Goal: Task Accomplishment & Management: Manage account settings

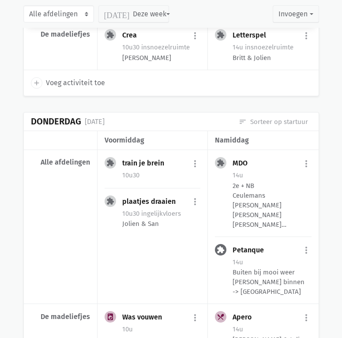
scroll to position [1324, 0]
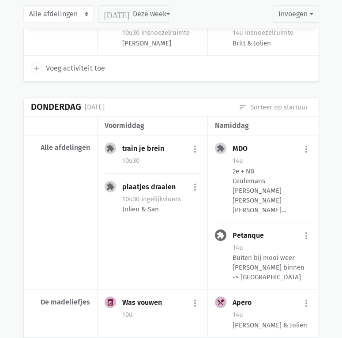
drag, startPoint x: 36, startPoint y: 141, endPoint x: 8, endPoint y: 149, distance: 29.3
click at [36, 141] on div "Alle afdelingen" at bounding box center [61, 212] width 74 height 154
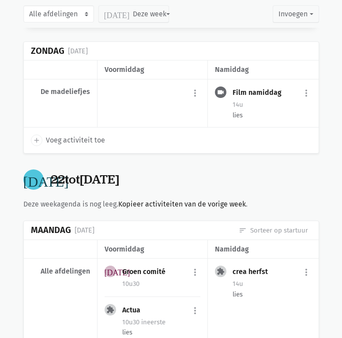
scroll to position [5163, 0]
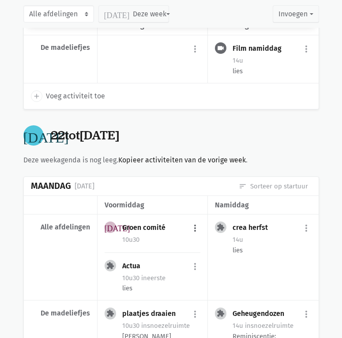
click at [194, 220] on button "more_vert" at bounding box center [195, 228] width 11 height 17
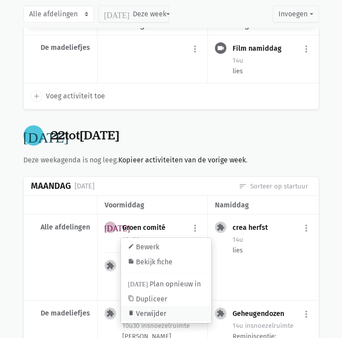
click at [151, 307] on link "delete Verwijder" at bounding box center [166, 314] width 90 height 15
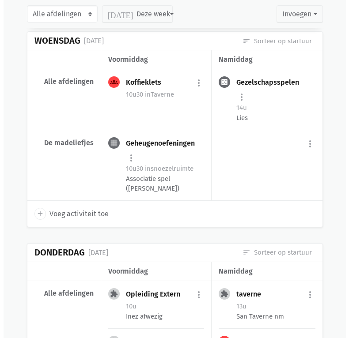
scroll to position [5737, 0]
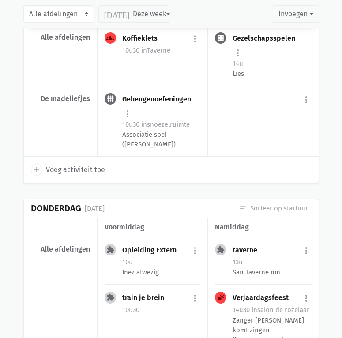
select select "14:00"
select select "15:00"
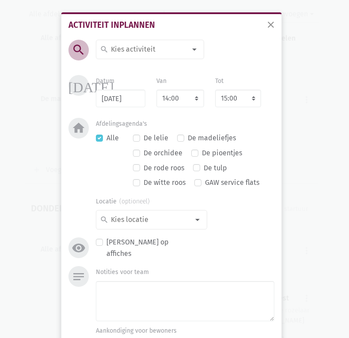
click at [126, 52] on input at bounding box center [147, 49] width 76 height 11
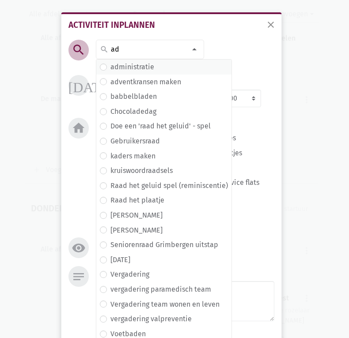
type input "ad"
click at [141, 68] on label "administratie" at bounding box center [132, 66] width 44 height 11
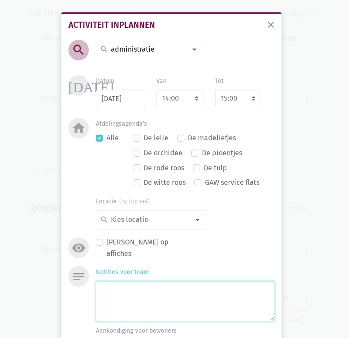
click at [139, 288] on textarea "Notities voor team" at bounding box center [185, 301] width 178 height 40
type textarea "Jolien: voorbereiding verjaardagsfeest met [PERSON_NAME]"
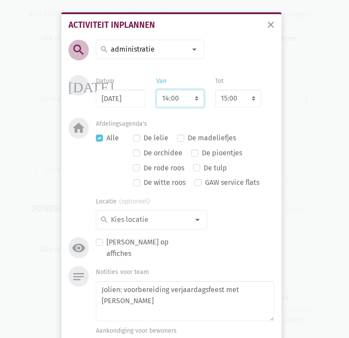
click at [186, 95] on select "7:00 7:15 7:30 7:45 8:00 8:15 8:30 8:45 9:00 9:15 9:30 9:45 10:00 10:15 10:30 1…" at bounding box center [180, 99] width 48 height 18
select select "10:00"
click at [156, 90] on select "7:00 7:15 7:30 7:45 8:00 8:15 8:30 8:45 9:00 9:15 9:30 9:45 10:00 10:15 10:30 1…" at bounding box center [180, 99] width 48 height 18
click at [238, 124] on div "Afdelingsagenda's Alle De lelie De madeliefjes De orchidee De pioentjes De rode…" at bounding box center [185, 155] width 178 height 74
select select "11:00"
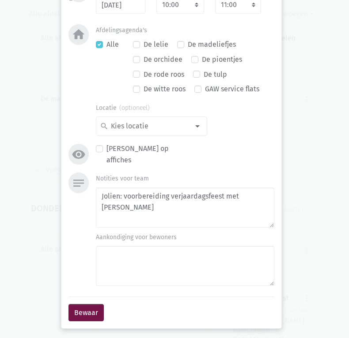
scroll to position [95, 0]
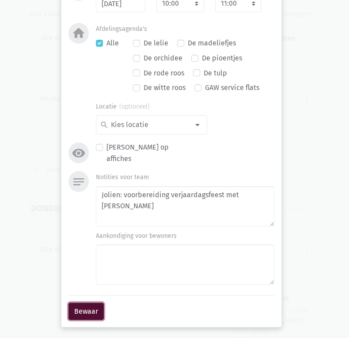
click at [73, 304] on button "Bewaar" at bounding box center [85, 312] width 35 height 18
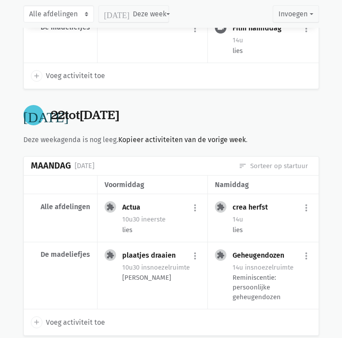
scroll to position [5175, 0]
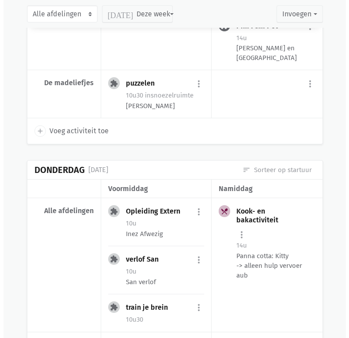
scroll to position [4337, 0]
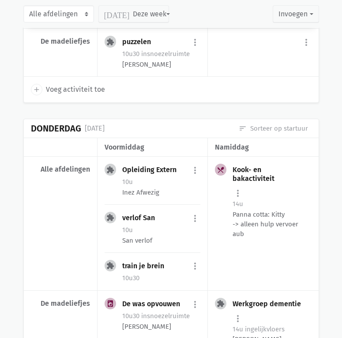
select select "14:00"
select select "15:00"
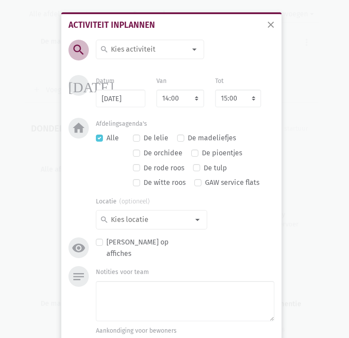
click at [140, 51] on input at bounding box center [147, 49] width 76 height 11
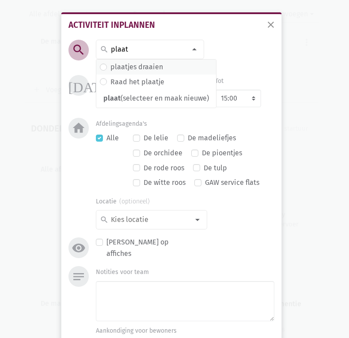
type input "plaat"
drag, startPoint x: 152, startPoint y: 64, endPoint x: 164, endPoint y: 73, distance: 14.9
click at [150, 64] on label "plaatjes draaien" at bounding box center [136, 66] width 53 height 11
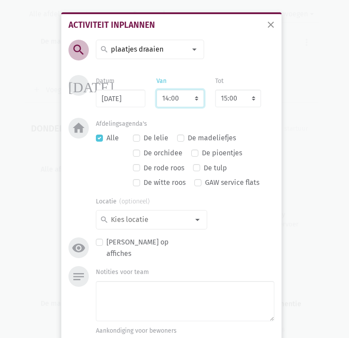
click at [175, 101] on select "7:00 7:15 7:30 7:45 8:00 8:15 8:30 8:45 9:00 9:15 9:30 9:45 10:00 10:15 10:30 1…" at bounding box center [180, 99] width 48 height 18
select select "10:30"
click at [156, 90] on select "7:00 7:15 7:30 7:45 8:00 8:15 8:30 8:45 9:00 9:15 9:30 9:45 10:00 10:15 10:30 1…" at bounding box center [180, 99] width 48 height 18
click at [241, 112] on div "[DATE] Datum [DATE] Van 7:00 7:15 7:30 7:45 8:00 8:15 8:30 8:45 9:00 9:15 9:30 …" at bounding box center [171, 96] width 210 height 43
select select "11:30"
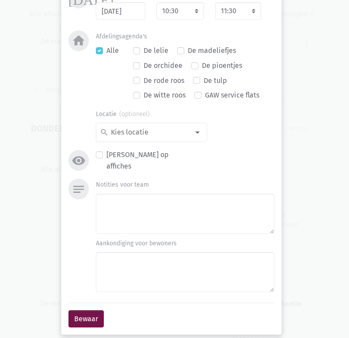
scroll to position [88, 0]
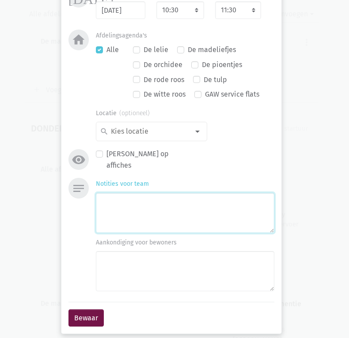
click at [171, 197] on textarea "Notities voor team" at bounding box center [185, 213] width 178 height 40
type textarea "Jolien"
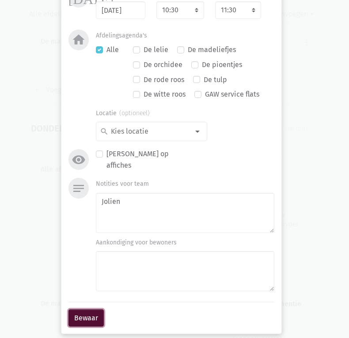
click at [87, 313] on button "Bewaar" at bounding box center [85, 318] width 35 height 18
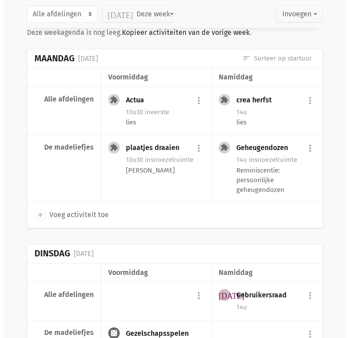
scroll to position [5352, 0]
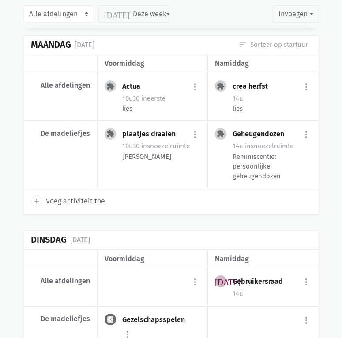
select select "14:00"
select select "15:00"
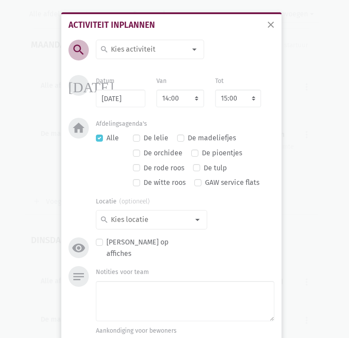
click at [191, 48] on div at bounding box center [194, 50] width 18 height 18
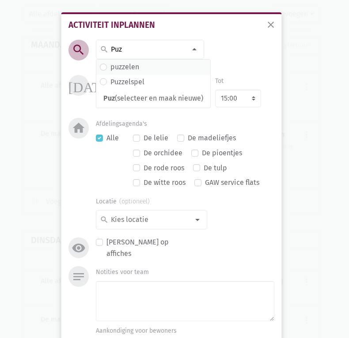
type input "Puz"
click at [142, 61] on span "puzzelen" at bounding box center [153, 67] width 114 height 15
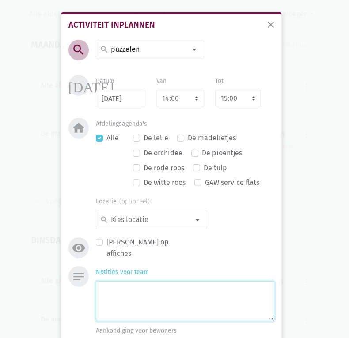
click at [127, 301] on textarea "Notities voor team" at bounding box center [185, 301] width 178 height 40
type textarea "Woordpuzzels: woordzoekers, kruiswoordraadsels, sudoku,..."
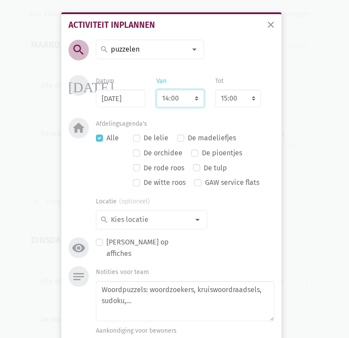
drag, startPoint x: 168, startPoint y: 100, endPoint x: 168, endPoint y: 87, distance: 12.8
click at [168, 100] on select "7:00 7:15 7:30 7:45 8:00 8:15 8:30 8:45 9:00 9:15 9:30 9:45 10:00 10:15 10:30 1…" at bounding box center [180, 99] width 48 height 18
select select "10:30"
click at [156, 90] on select "7:00 7:15 7:30 7:45 8:00 8:15 8:30 8:45 9:00 9:15 9:30 9:45 10:00 10:15 10:30 1…" at bounding box center [180, 99] width 48 height 18
select select "11:30"
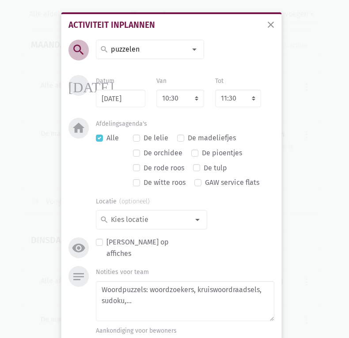
click at [239, 120] on div "Afdelingsagenda's Alle De lelie De madeliefjes De orchidee De pioentjes De rode…" at bounding box center [185, 155] width 178 height 74
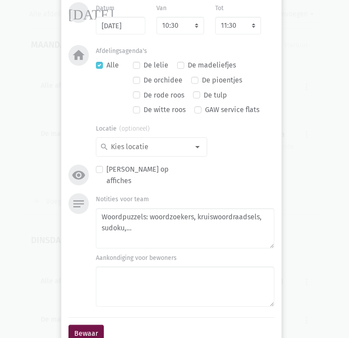
scroll to position [88, 0]
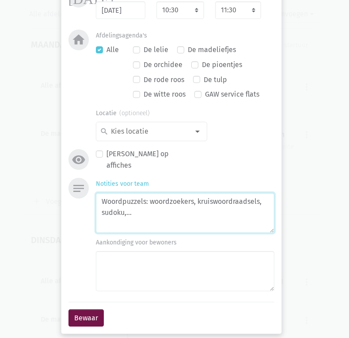
drag, startPoint x: 130, startPoint y: 221, endPoint x: 135, endPoint y: 226, distance: 7.2
click at [131, 224] on textarea "Woordpuzzels: woordzoekers, kruiswoordraadsels, sudoku,..." at bounding box center [185, 213] width 178 height 40
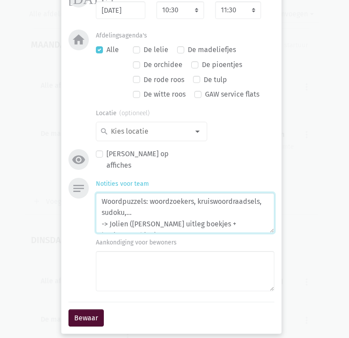
type textarea "Woordpuzzels: woordzoekers, kruiswoordraadsels, sudoku,... -> Jolien ([PERSON_N…"
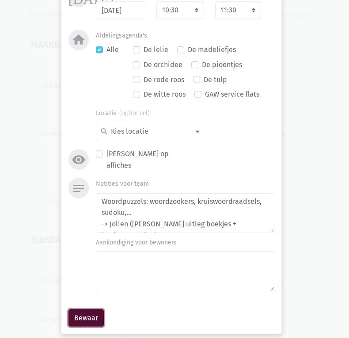
click at [86, 312] on button "Bewaar" at bounding box center [85, 318] width 35 height 18
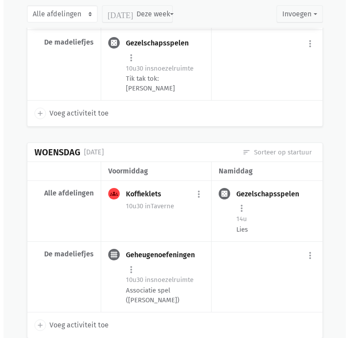
scroll to position [5623, 0]
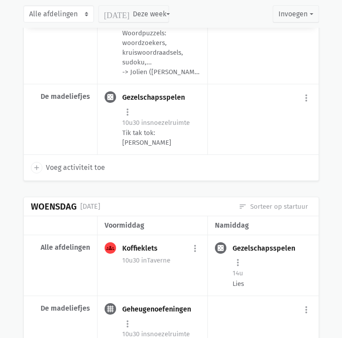
select select "14:00"
select select "15:00"
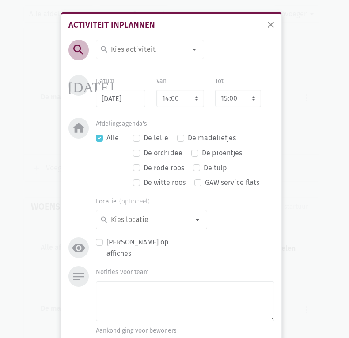
click at [135, 47] on input at bounding box center [147, 49] width 76 height 11
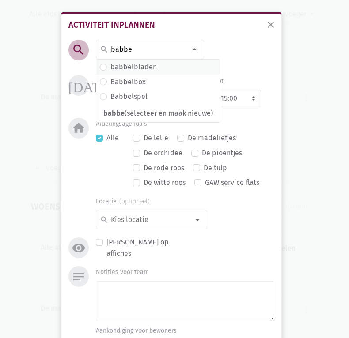
type input "babbe"
click at [166, 65] on span "babbelbladen" at bounding box center [158, 66] width 117 height 11
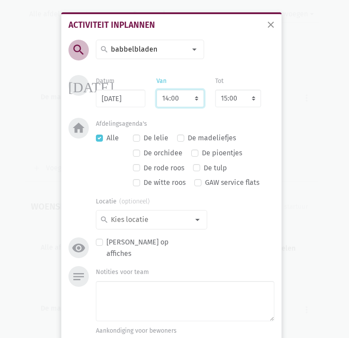
click at [193, 98] on select "7:00 7:15 7:30 7:45 8:00 8:15 8:30 8:45 9:00 9:15 9:30 9:45 10:00 10:15 10:30 1…" at bounding box center [180, 99] width 48 height 18
select select "10:30"
click at [156, 90] on select "7:00 7:15 7:30 7:45 8:00 8:15 8:30 8:45 9:00 9:15 9:30 9:45 10:00 10:15 10:30 1…" at bounding box center [180, 99] width 48 height 18
click at [239, 46] on div "search search [DATE] 2de handswinkel [GEOGRAPHIC_DATA] administratie adventkran…" at bounding box center [171, 153] width 210 height 226
drag, startPoint x: 234, startPoint y: 53, endPoint x: 232, endPoint y: 75, distance: 22.2
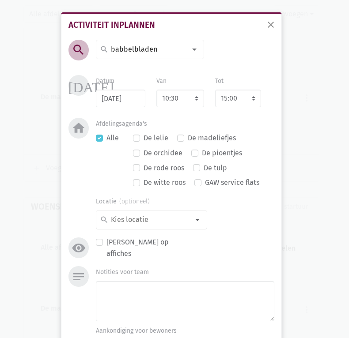
click at [235, 53] on div "search search [DATE] 2de handswinkel [GEOGRAPHIC_DATA] administratie adventkran…" at bounding box center [171, 153] width 210 height 226
select select "11:30"
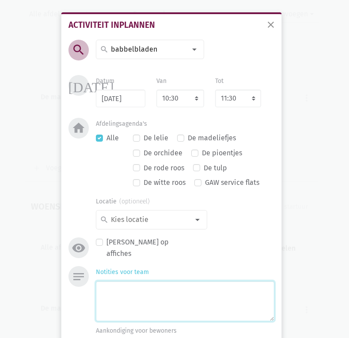
click at [109, 294] on textarea "Notities voor team" at bounding box center [185, 301] width 178 height 40
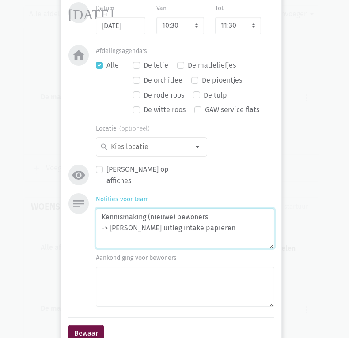
scroll to position [88, 0]
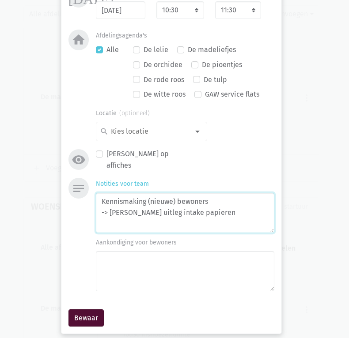
type textarea "Kennismaking (nieuwe) bewoners -> [PERSON_NAME] uitleg intake papieren"
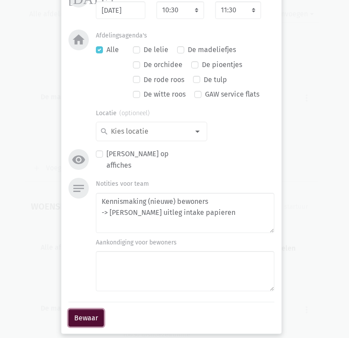
click at [86, 310] on button "Bewaar" at bounding box center [85, 318] width 35 height 18
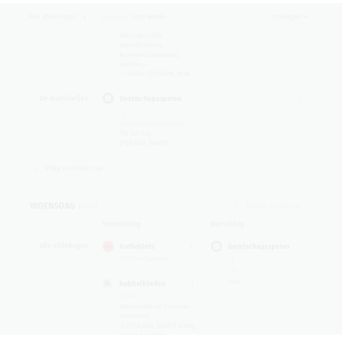
scroll to position [5645, 0]
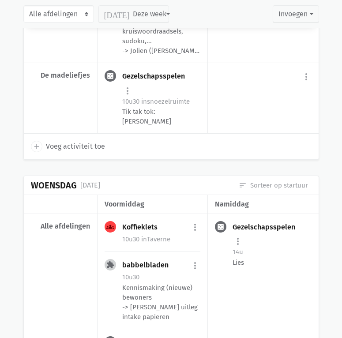
drag, startPoint x: 280, startPoint y: 288, endPoint x: 329, endPoint y: 276, distance: 49.9
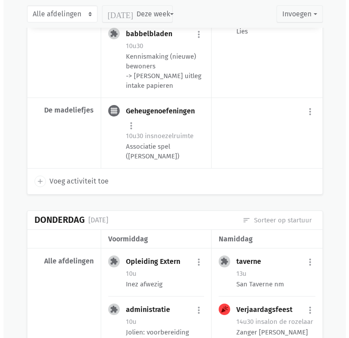
scroll to position [5897, 0]
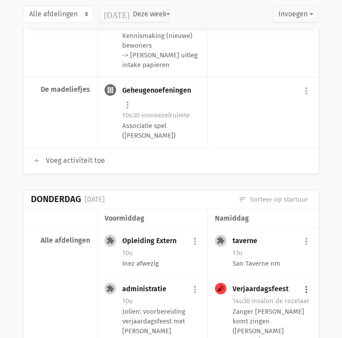
click at [307, 281] on button "more_vert" at bounding box center [306, 289] width 11 height 17
click at [289, 301] on link "edit Bewerk" at bounding box center [277, 308] width 90 height 15
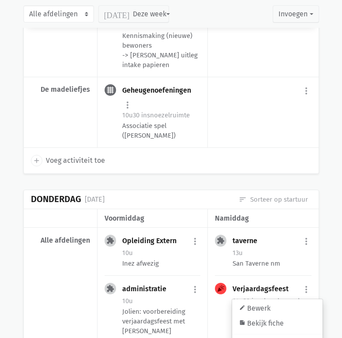
select select "14:30"
select select "15:30"
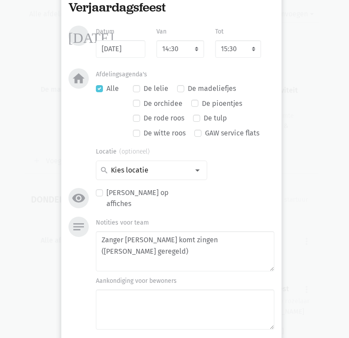
scroll to position [44, 0]
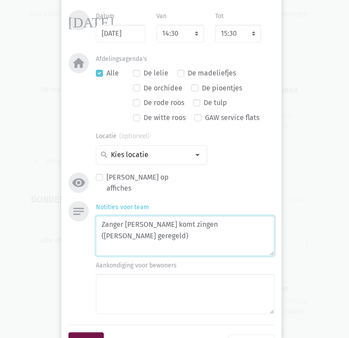
click at [148, 242] on textarea "Zanger [PERSON_NAME] komt zingen ([PERSON_NAME] geregeld)" at bounding box center [185, 236] width 178 height 40
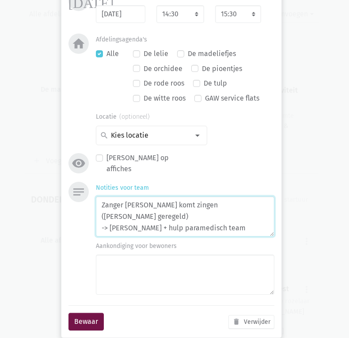
scroll to position [74, 0]
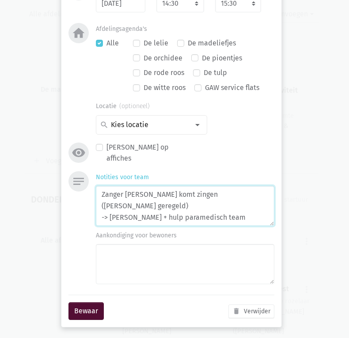
type textarea "Zanger [PERSON_NAME] komt zingen ([PERSON_NAME] geregeld) -> [PERSON_NAME] + hu…"
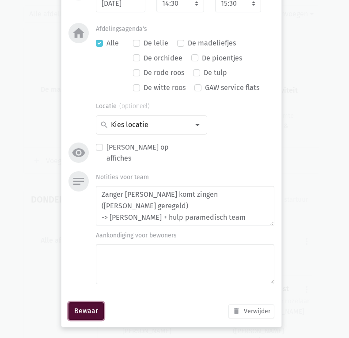
click at [75, 310] on button "Bewaar" at bounding box center [85, 311] width 35 height 18
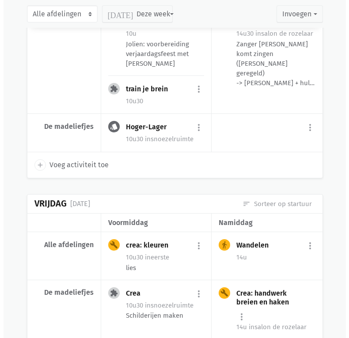
scroll to position [6205, 0]
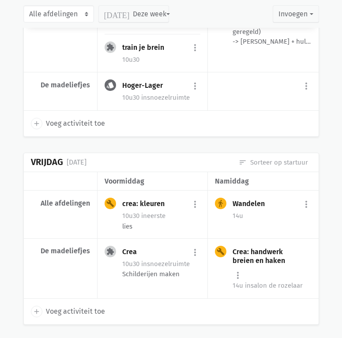
click at [79, 306] on span "Voeg activiteit toe" at bounding box center [75, 311] width 59 height 11
select select "14:00"
select select "15:00"
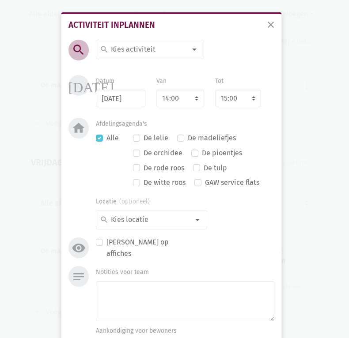
click at [116, 46] on input at bounding box center [147, 49] width 76 height 11
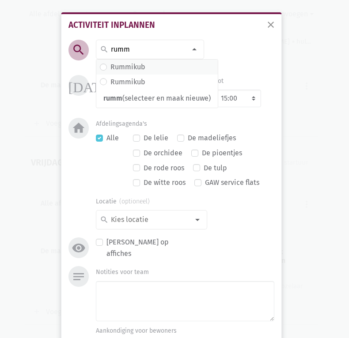
type input "rumm"
click at [128, 64] on label "Rummikub" at bounding box center [127, 66] width 35 height 11
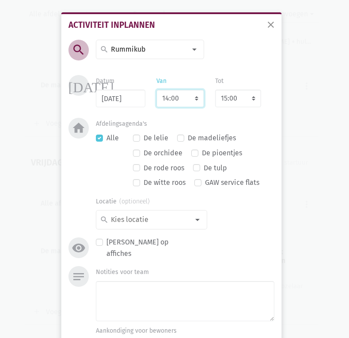
click at [184, 96] on select "7:00 7:15 7:30 7:45 8:00 8:15 8:30 8:45 9:00 9:15 9:30 9:45 10:00 10:15 10:30 1…" at bounding box center [180, 99] width 48 height 18
select select "10:30"
click at [156, 90] on select "7:00 7:15 7:30 7:45 8:00 8:15 8:30 8:45 9:00 9:15 9:30 9:45 10:00 10:15 10:30 1…" at bounding box center [180, 99] width 48 height 18
click at [230, 78] on div "Tot 8:00 8:15 8:30 8:45 9:00 9:15 9:30 9:45 10:00 10:15 10:30 10:45 11:00 11:15…" at bounding box center [238, 91] width 46 height 32
select select "11:30"
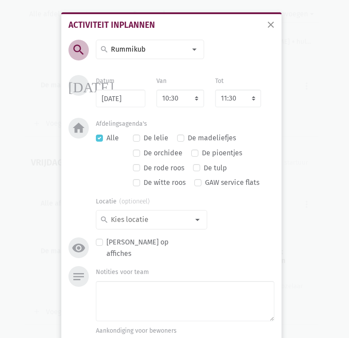
drag, startPoint x: 90, startPoint y: 286, endPoint x: 103, endPoint y: 291, distance: 13.8
click at [94, 289] on div "Notities voor team" at bounding box center [184, 295] width 189 height 58
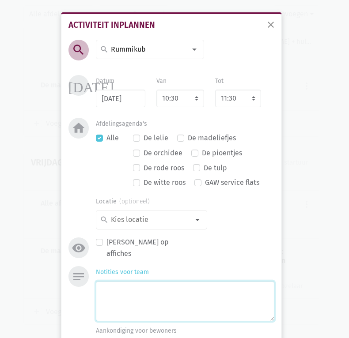
click at [113, 300] on textarea "Notities voor team" at bounding box center [185, 301] width 178 height 40
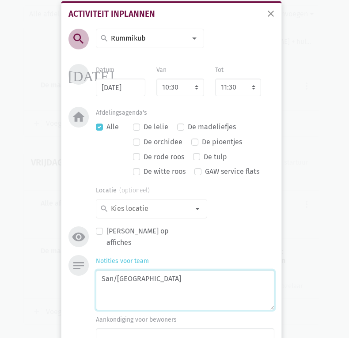
scroll to position [44, 0]
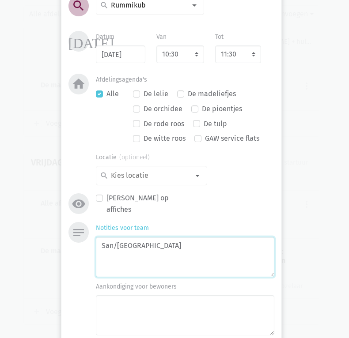
type textarea "San/[GEOGRAPHIC_DATA]"
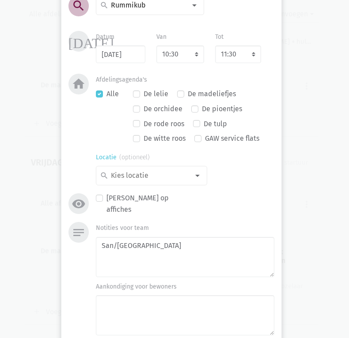
click at [165, 175] on input at bounding box center [149, 175] width 80 height 11
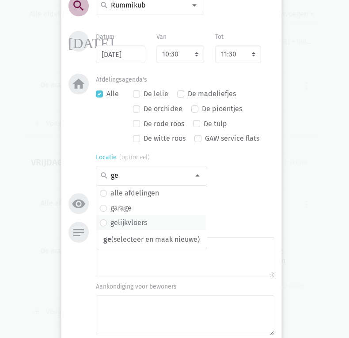
type input "ge"
click at [128, 218] on label "gelijkvloers" at bounding box center [128, 222] width 37 height 11
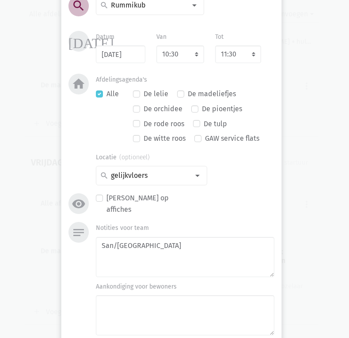
scroll to position [95, 0]
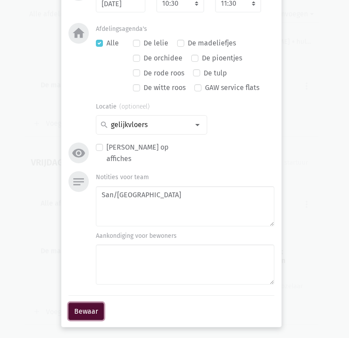
click at [74, 306] on button "Bewaar" at bounding box center [85, 312] width 35 height 18
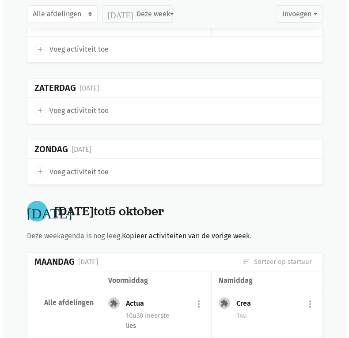
scroll to position [6560, 0]
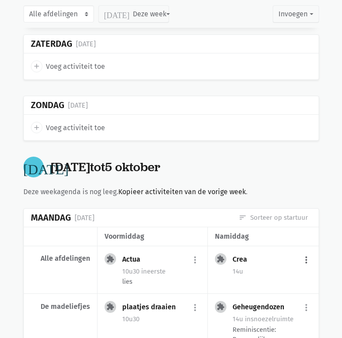
click at [305, 252] on button "more_vert" at bounding box center [306, 260] width 11 height 17
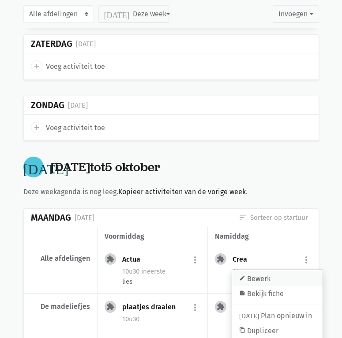
click at [272, 271] on link "edit Bewerk" at bounding box center [277, 278] width 90 height 15
select select "14:00"
select select "15:00"
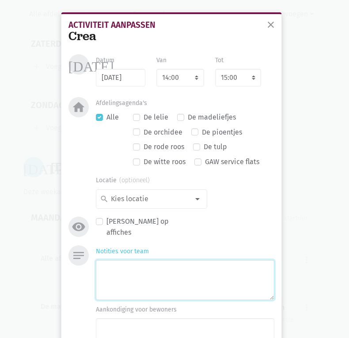
drag, startPoint x: 123, startPoint y: 281, endPoint x: 124, endPoint y: 273, distance: 8.1
click at [123, 277] on textarea "Notities voor team" at bounding box center [185, 280] width 178 height 40
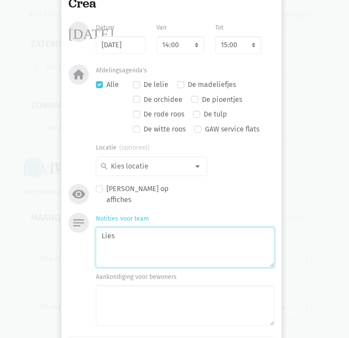
scroll to position [74, 0]
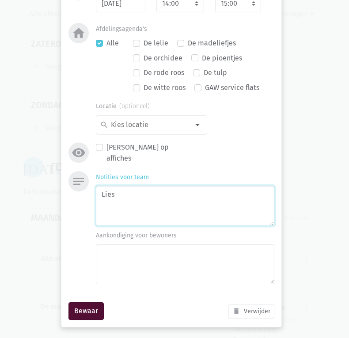
type textarea "Lies"
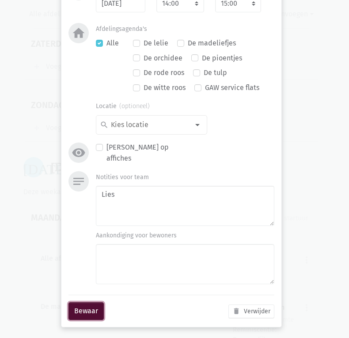
click at [75, 303] on button "Bewaar" at bounding box center [85, 311] width 35 height 18
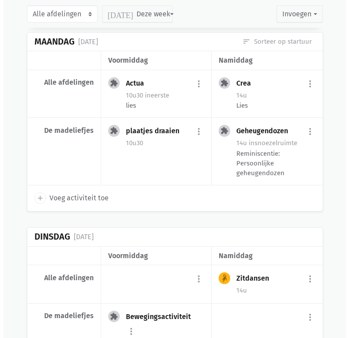
scroll to position [6736, 0]
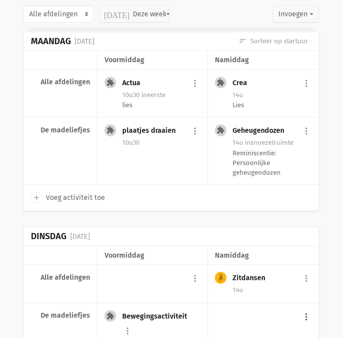
click at [305, 308] on button "more_vert" at bounding box center [306, 316] width 11 height 17
click at [271, 332] on link "add Voeg activiteit toe" at bounding box center [269, 339] width 86 height 15
select select "14:00"
select select "15:00"
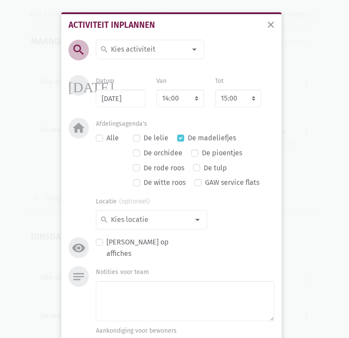
click at [132, 52] on input at bounding box center [147, 49] width 76 height 11
type input "j"
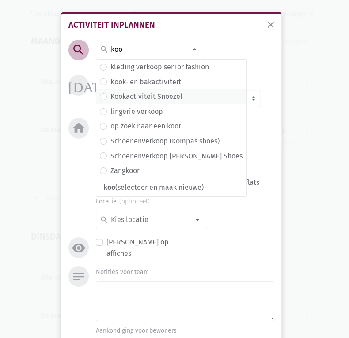
type input "koo"
click at [142, 97] on label "Kookactiviteit Snoezel" at bounding box center [146, 96] width 72 height 11
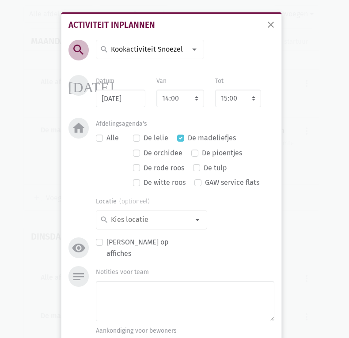
drag, startPoint x: 142, startPoint y: 97, endPoint x: 199, endPoint y: 126, distance: 63.9
click at [199, 126] on div "Afdelingsagenda's Alle De lelie De madeliefjes De orchidee De pioentjes De rode…" at bounding box center [185, 155] width 178 height 74
click at [188, 139] on label "De madeliefjes" at bounding box center [212, 137] width 48 height 11
click at [184, 139] on input "De madeliefjes" at bounding box center [180, 136] width 7 height 9
checkbox input "false"
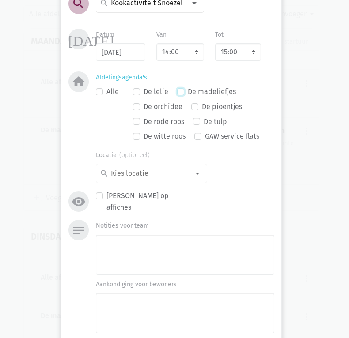
scroll to position [88, 0]
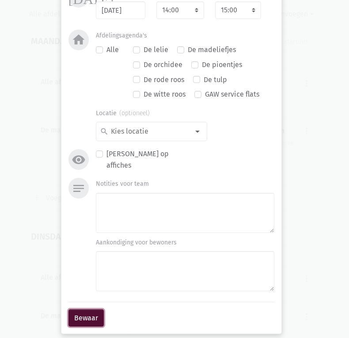
click at [84, 319] on button "Bewaar" at bounding box center [85, 318] width 35 height 18
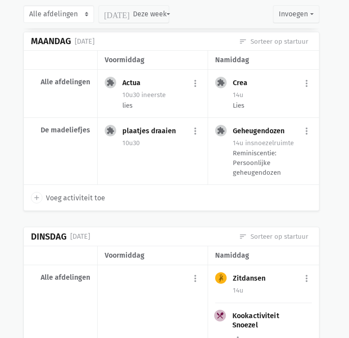
scroll to position [6769, 0]
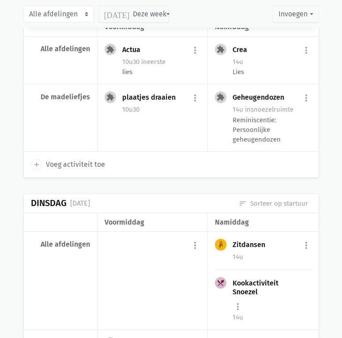
click at [286, 279] on div "Kookactiviteit Snoezel" at bounding box center [272, 288] width 79 height 18
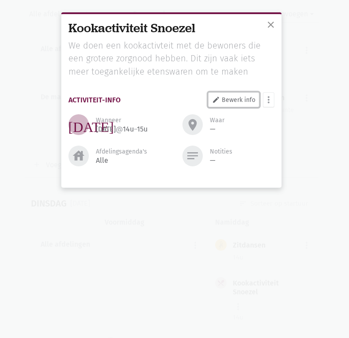
click at [237, 103] on link "edit Bewerk info" at bounding box center [233, 99] width 51 height 15
select select "14:00"
select select "15:00"
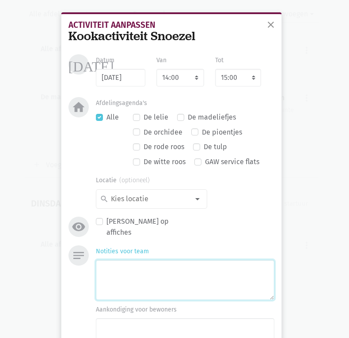
click at [134, 267] on textarea "Notities voor team" at bounding box center [185, 280] width 178 height 40
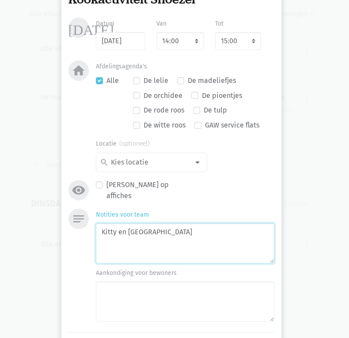
scroll to position [74, 0]
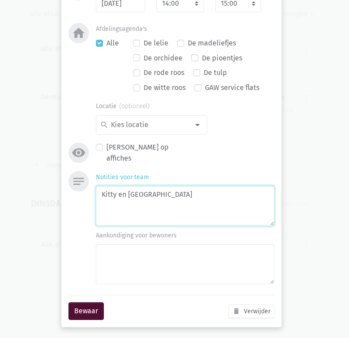
type textarea "Kitty en [GEOGRAPHIC_DATA]"
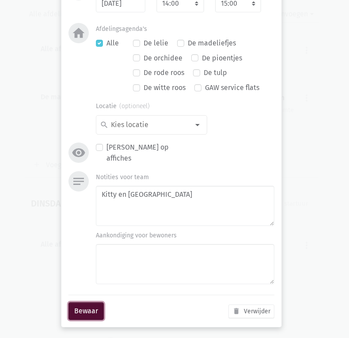
click at [89, 311] on button "Bewaar" at bounding box center [85, 311] width 35 height 18
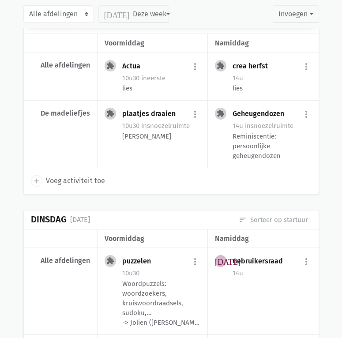
scroll to position [5357, 0]
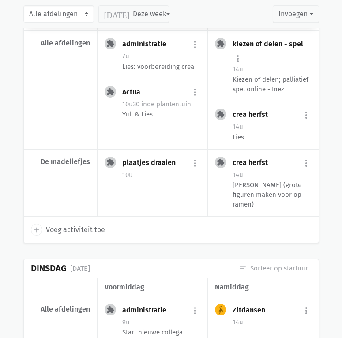
scroll to position [595, 0]
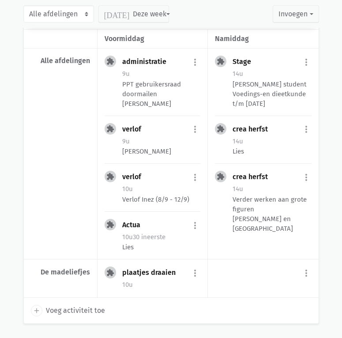
scroll to position [1938, 0]
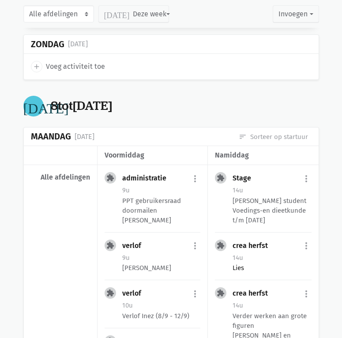
drag, startPoint x: 264, startPoint y: 236, endPoint x: 272, endPoint y: 239, distance: 8.1
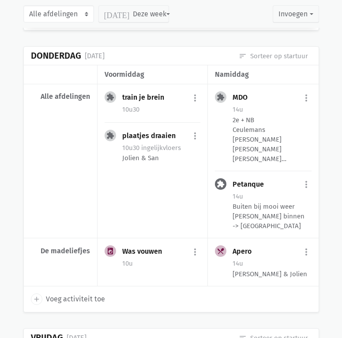
scroll to position [1377, 0]
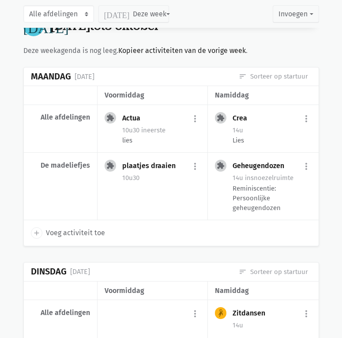
scroll to position [6716, 0]
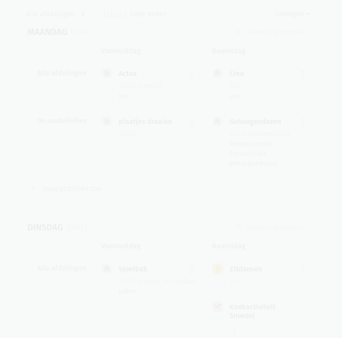
click at [259, 223] on div at bounding box center [171, 169] width 342 height 338
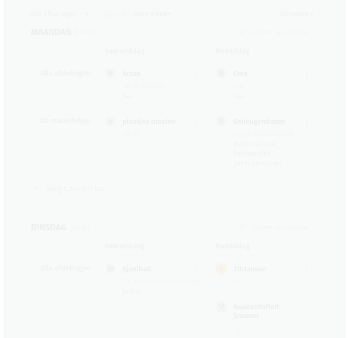
scroll to position [6687, 0]
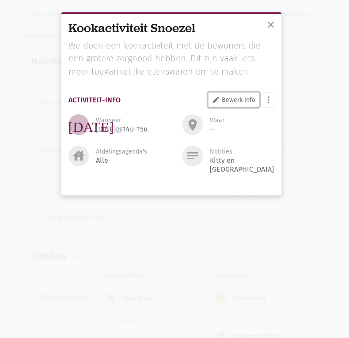
click at [234, 94] on link "edit Bewerk info" at bounding box center [233, 99] width 51 height 15
select select "14:00"
select select "15:00"
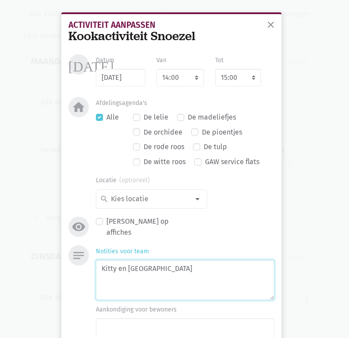
click at [159, 272] on textarea "Kitty en [GEOGRAPHIC_DATA]" at bounding box center [185, 280] width 178 height 40
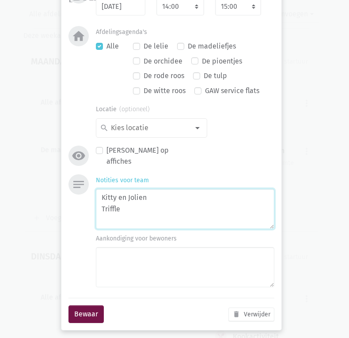
scroll to position [74, 0]
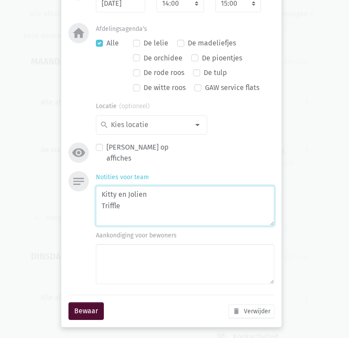
type textarea "Kitty en Jolien Triffle"
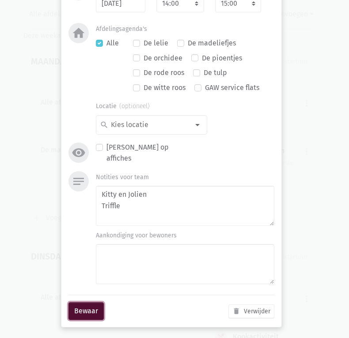
click at [86, 308] on button "Bewaar" at bounding box center [85, 311] width 35 height 18
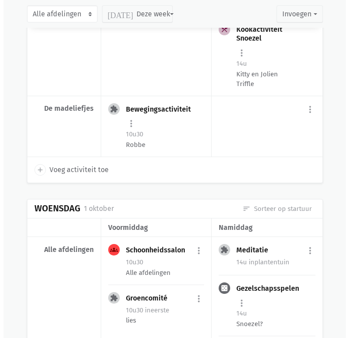
scroll to position [7040, 0]
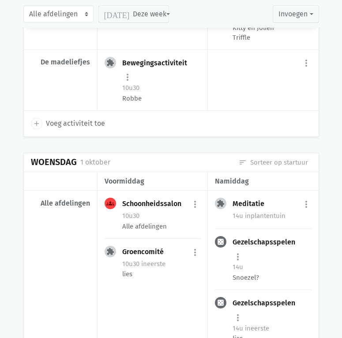
click at [299, 236] on div "Gezelschapsspelen more_vert edit Bewerk [PERSON_NAME] fiche [DATE] Plan opnieuw…" at bounding box center [272, 249] width 79 height 27
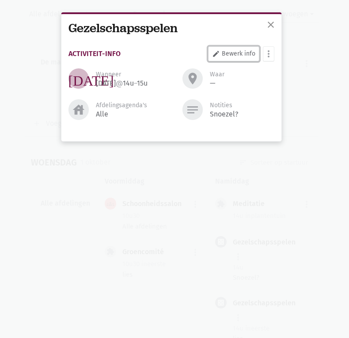
click at [241, 52] on link "edit Bewerk info" at bounding box center [233, 53] width 51 height 15
click at [269, 53] on button "more_vert" at bounding box center [268, 53] width 11 height 15
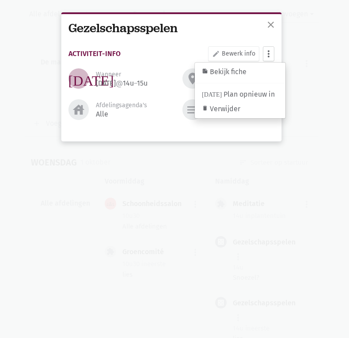
select select "14:00"
select select "15:00"
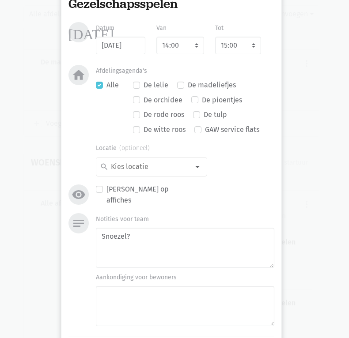
scroll to position [74, 0]
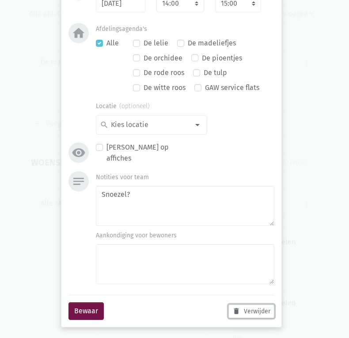
click at [243, 311] on button "delete Verwijder" at bounding box center [251, 311] width 46 height 14
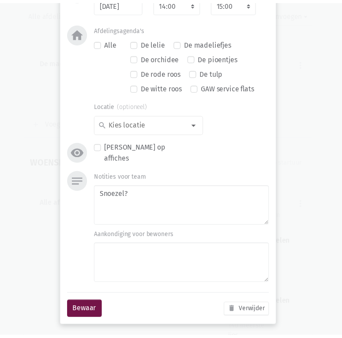
scroll to position [0, 0]
